Goal: Task Accomplishment & Management: Manage account settings

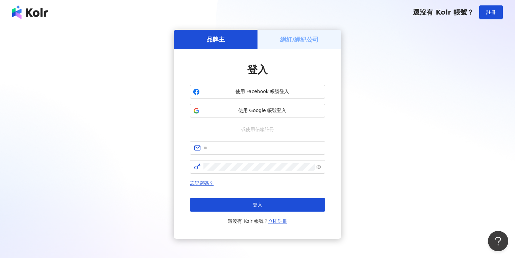
click at [261, 105] on button "使用 Google 帳號登入" at bounding box center [257, 111] width 135 height 14
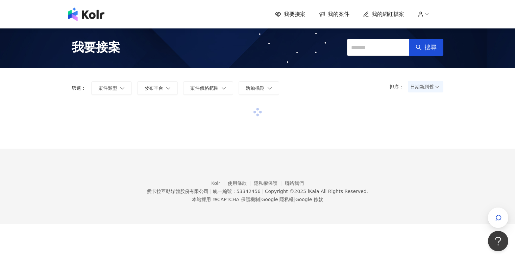
click at [342, 16] on span "我的案件" at bounding box center [339, 13] width 22 height 7
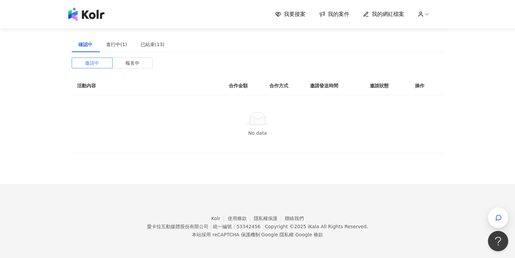
click at [291, 17] on span "我要接案" at bounding box center [295, 13] width 22 height 7
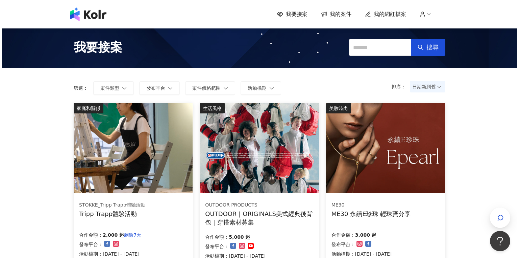
scroll to position [54, 0]
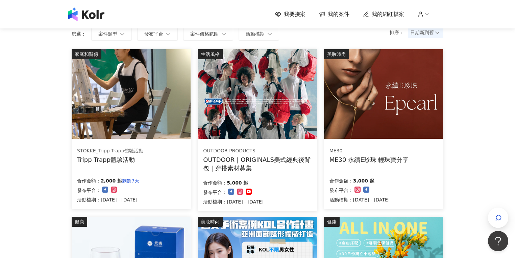
click at [294, 103] on img at bounding box center [257, 94] width 119 height 90
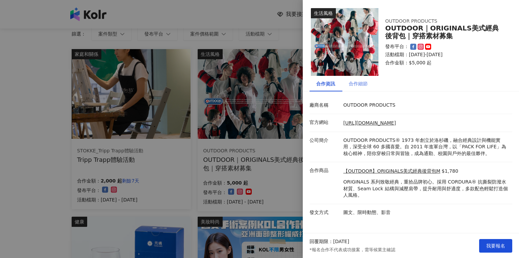
click at [354, 79] on div "合作細節" at bounding box center [358, 84] width 32 height 16
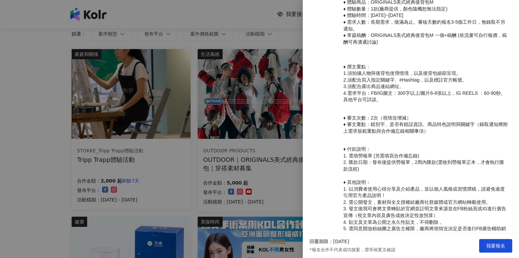
scroll to position [246, 0]
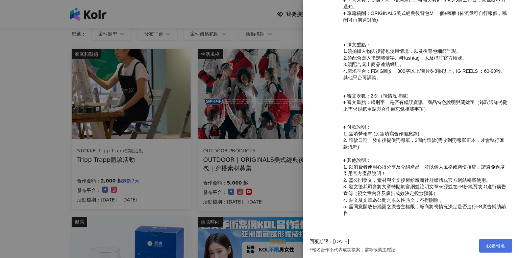
click at [505, 245] on span "我要報名" at bounding box center [496, 245] width 19 height 5
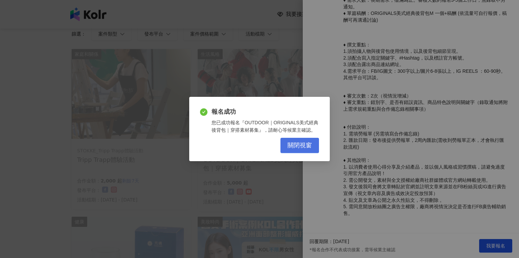
click at [318, 147] on button "關閉視窗" at bounding box center [300, 145] width 39 height 15
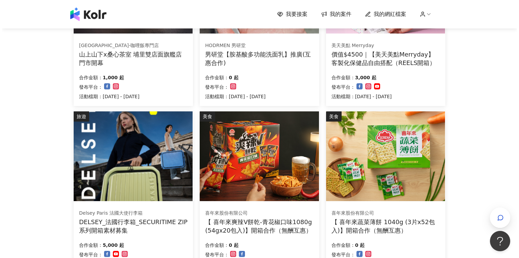
scroll to position [352, 0]
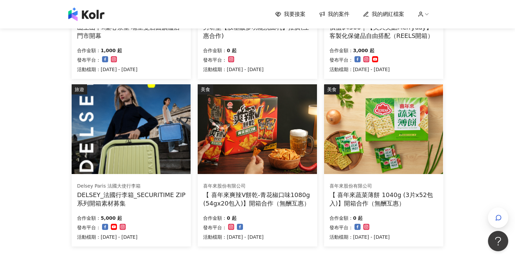
click at [163, 149] on img at bounding box center [131, 129] width 119 height 90
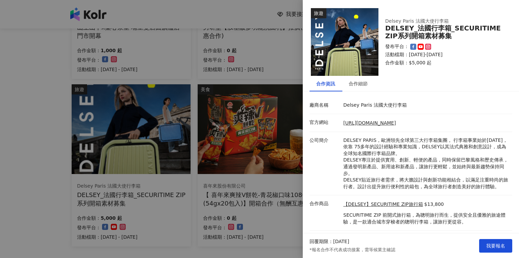
scroll to position [20, 0]
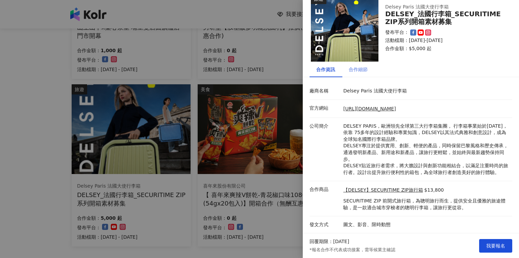
click at [372, 63] on div "合作細節" at bounding box center [358, 70] width 32 height 16
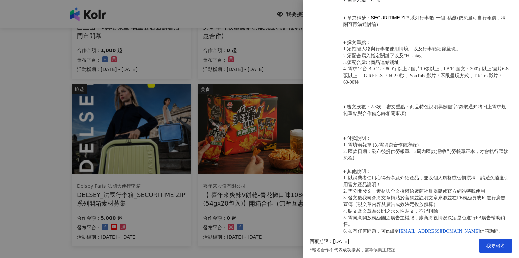
scroll to position [411, 0]
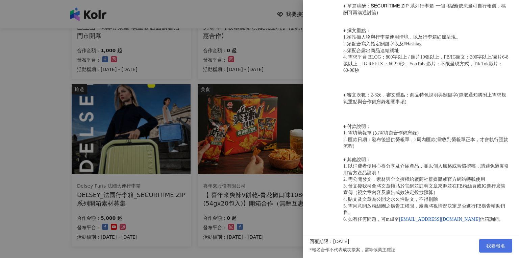
click at [503, 252] on button "我要報名" at bounding box center [496, 246] width 33 height 14
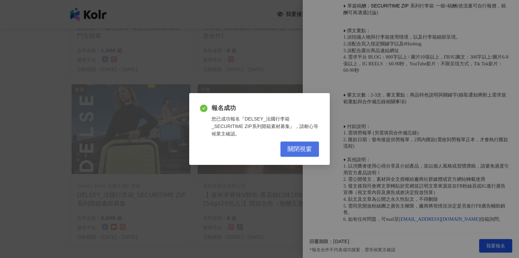
click at [303, 149] on button "關閉視窗" at bounding box center [300, 148] width 39 height 15
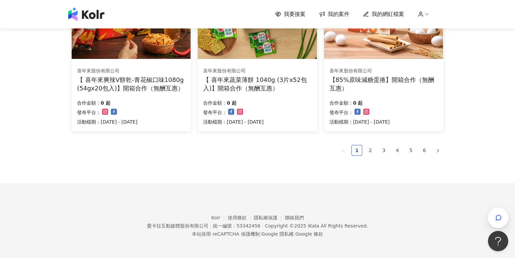
scroll to position [413, 0]
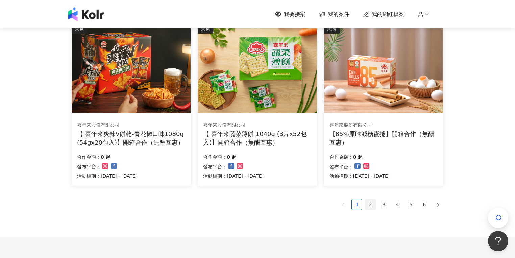
click at [371, 205] on link "2" at bounding box center [371, 204] width 10 height 10
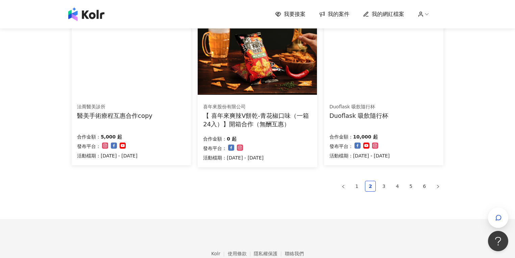
scroll to position [468, 0]
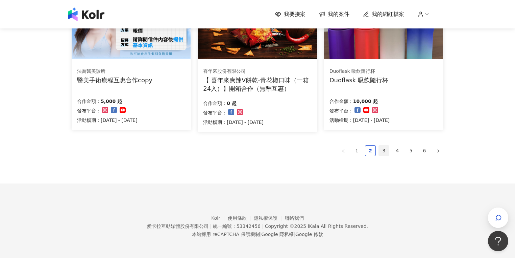
click at [386, 150] on link "3" at bounding box center [384, 150] width 10 height 10
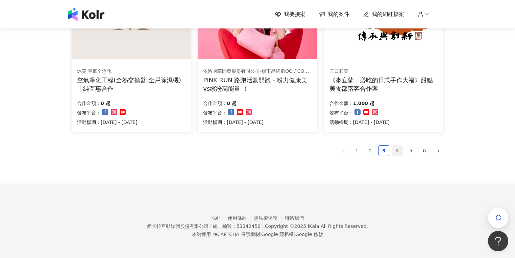
click at [392, 145] on li "4" at bounding box center [397, 150] width 11 height 11
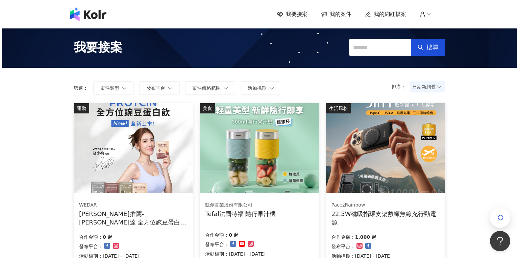
scroll to position [27, 0]
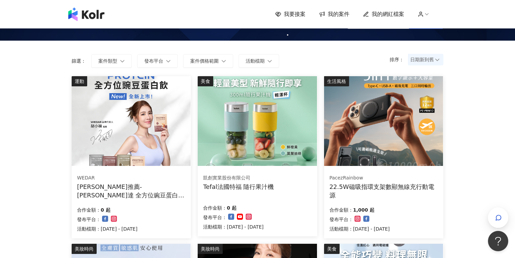
click at [384, 134] on img at bounding box center [383, 121] width 119 height 90
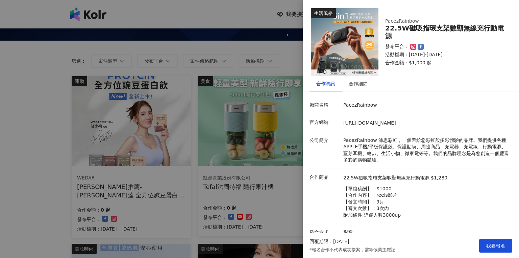
click at [251, 47] on div at bounding box center [259, 129] width 519 height 258
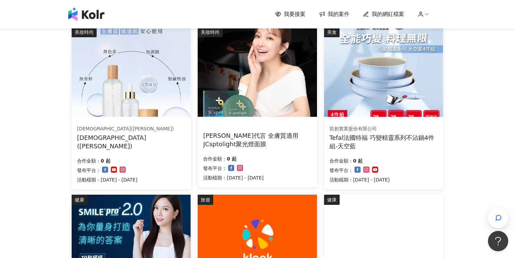
scroll to position [467, 0]
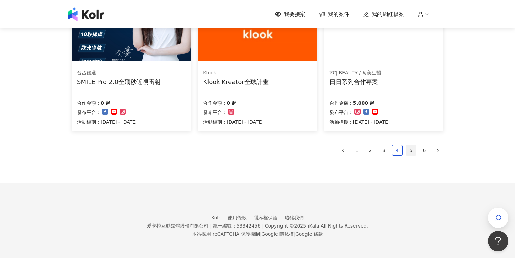
click at [414, 151] on link "5" at bounding box center [411, 150] width 10 height 10
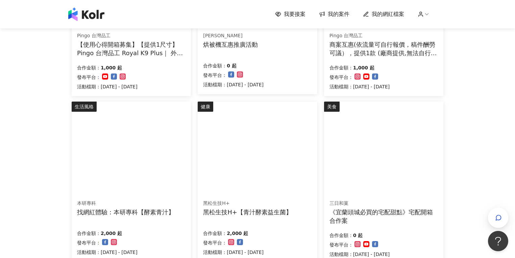
scroll to position [34, 0]
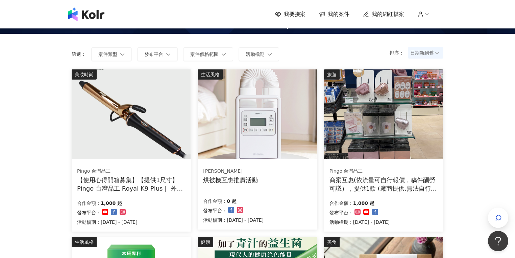
click at [271, 123] on img at bounding box center [257, 114] width 119 height 90
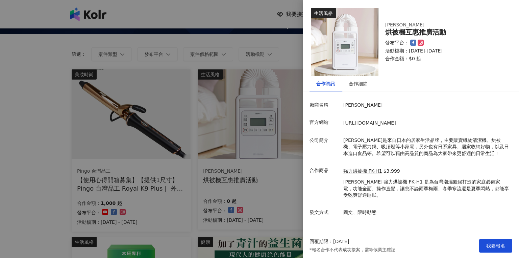
click at [251, 74] on div at bounding box center [259, 129] width 519 height 258
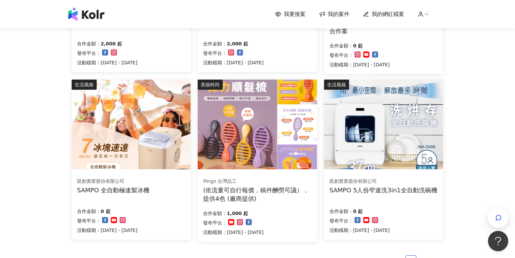
scroll to position [468, 0]
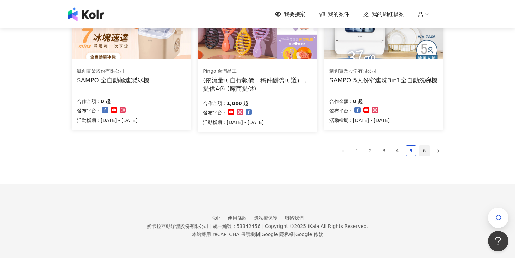
click at [424, 149] on link "6" at bounding box center [425, 150] width 10 height 10
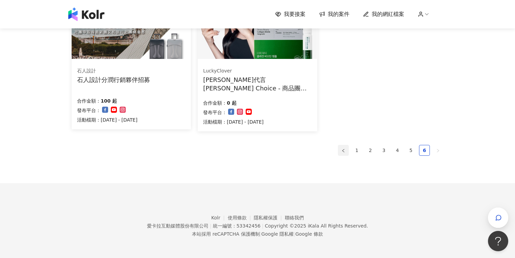
scroll to position [0, 0]
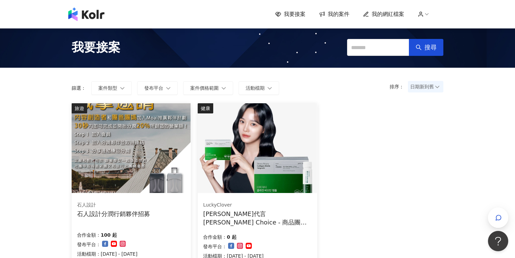
click at [331, 14] on span "我的案件" at bounding box center [339, 13] width 22 height 7
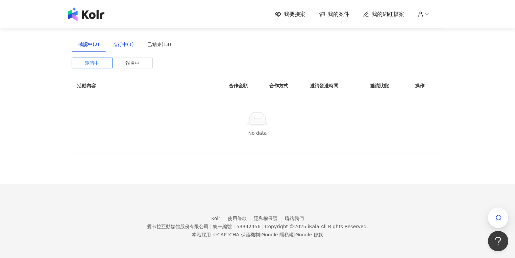
click at [131, 48] on div "進行中(1)" at bounding box center [123, 44] width 21 height 7
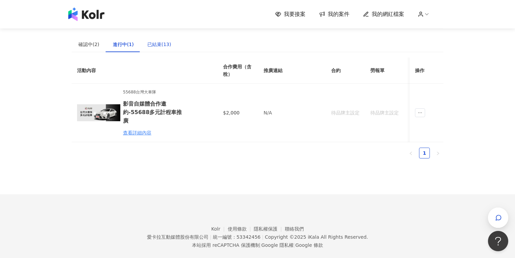
click at [150, 45] on div "已結束(13)" at bounding box center [159, 44] width 24 height 7
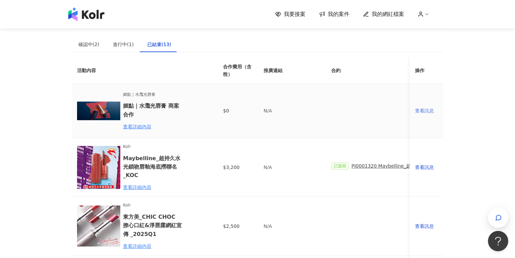
click at [426, 111] on div "查看訊息" at bounding box center [426, 110] width 23 height 7
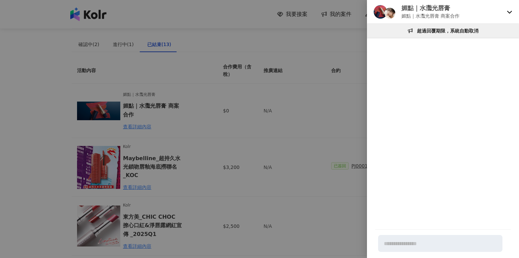
click at [506, 13] on div "媚點｜水灩光唇膏 媚點｜水灩光唇膏 商案合作" at bounding box center [443, 12] width 152 height 24
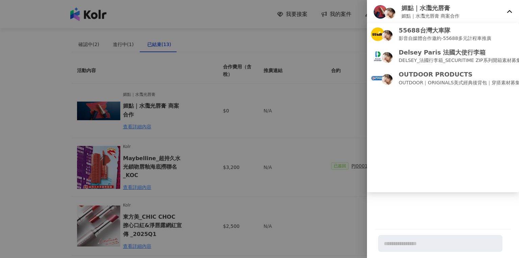
click at [507, 12] on div "媚點｜水灩光唇膏 媚點｜水灩光唇膏 商案合作" at bounding box center [443, 12] width 152 height 24
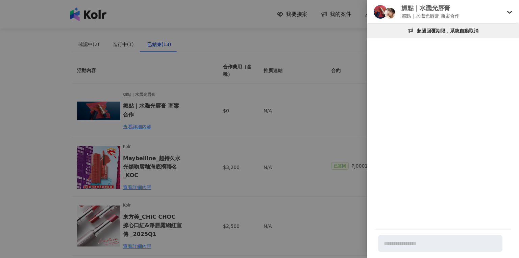
click at [213, 160] on div at bounding box center [259, 129] width 519 height 258
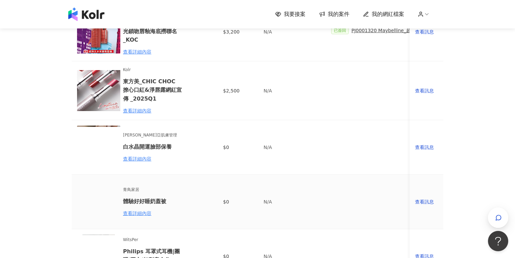
scroll to position [216, 0]
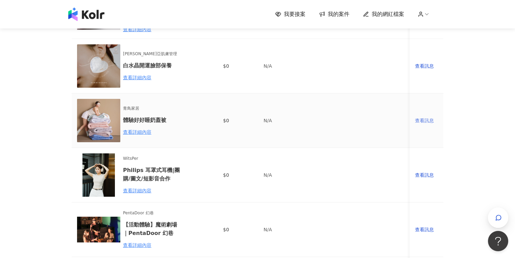
click at [436, 118] on div "查看訊息" at bounding box center [426, 120] width 23 height 7
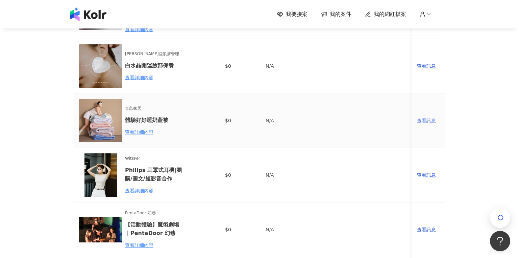
scroll to position [0, 0]
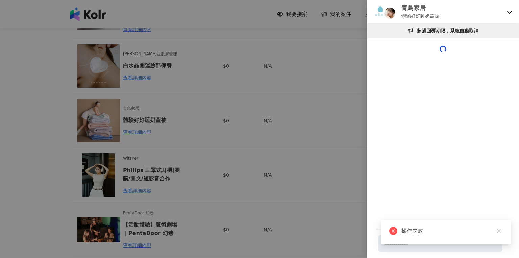
click at [513, 12] on div "青鳥家居 體驗好好睡奶蓋被" at bounding box center [443, 12] width 152 height 24
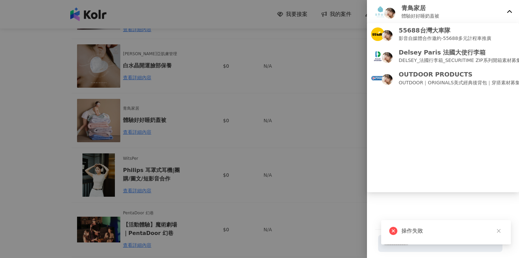
click at [515, 10] on div "青鳥家居 體驗好好睡奶蓋被" at bounding box center [443, 12] width 152 height 24
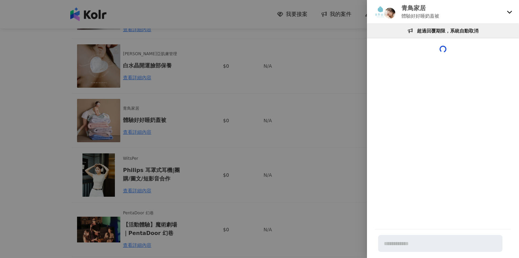
click at [144, 187] on div at bounding box center [259, 129] width 519 height 258
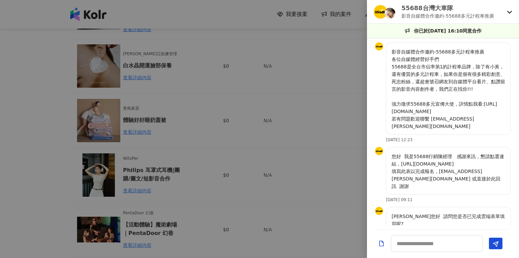
click at [251, 80] on div at bounding box center [259, 129] width 519 height 258
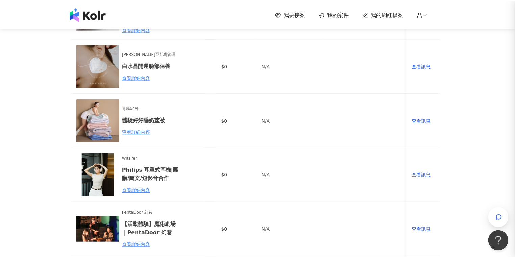
scroll to position [361, 0]
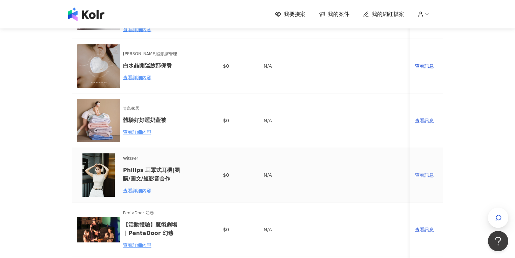
click at [429, 176] on div "查看訊息" at bounding box center [426, 174] width 23 height 7
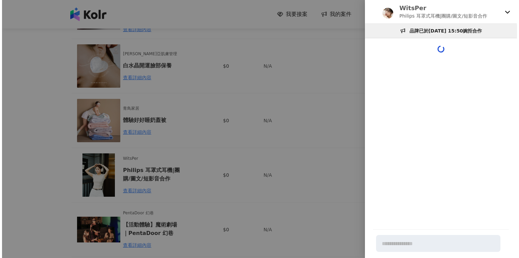
scroll to position [0, 0]
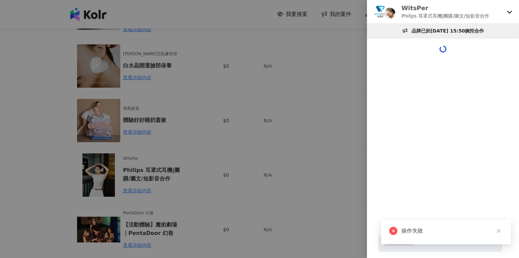
click at [510, 14] on icon at bounding box center [509, 11] width 5 height 5
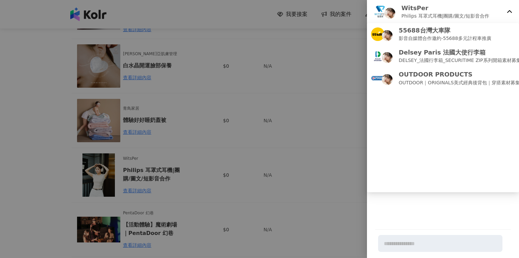
click at [510, 8] on div "WitsPer Philips 耳罩式耳機|團購/圖文/短影音合作" at bounding box center [443, 12] width 152 height 24
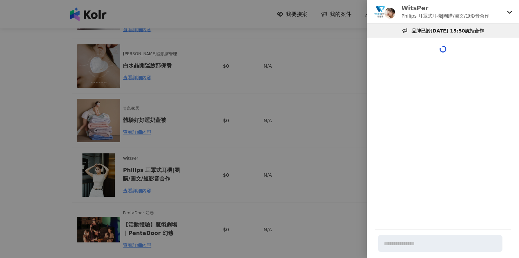
click at [415, 92] on div at bounding box center [443, 141] width 152 height 168
click at [510, 9] on icon at bounding box center [509, 11] width 5 height 5
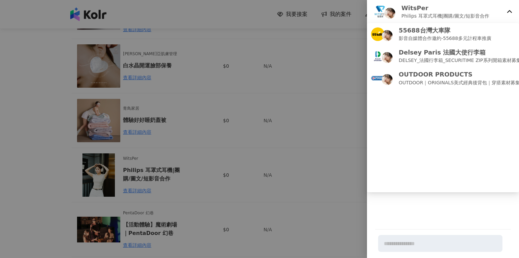
click at [254, 72] on div at bounding box center [259, 129] width 519 height 258
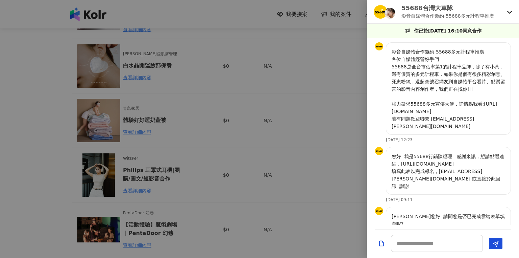
click at [319, 34] on div at bounding box center [259, 129] width 519 height 258
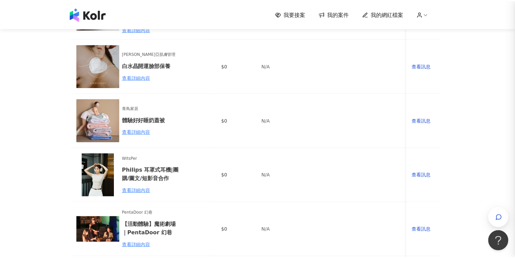
scroll to position [361, 0]
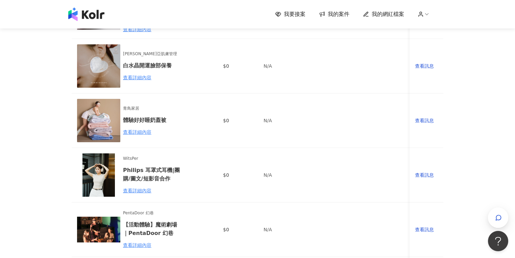
click at [420, 16] on icon at bounding box center [421, 14] width 6 height 6
click at [404, 16] on span "我的網紅檔案" at bounding box center [388, 13] width 32 height 7
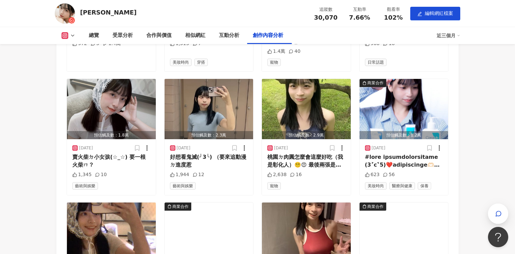
scroll to position [2029, 0]
